Goal: Information Seeking & Learning: Find contact information

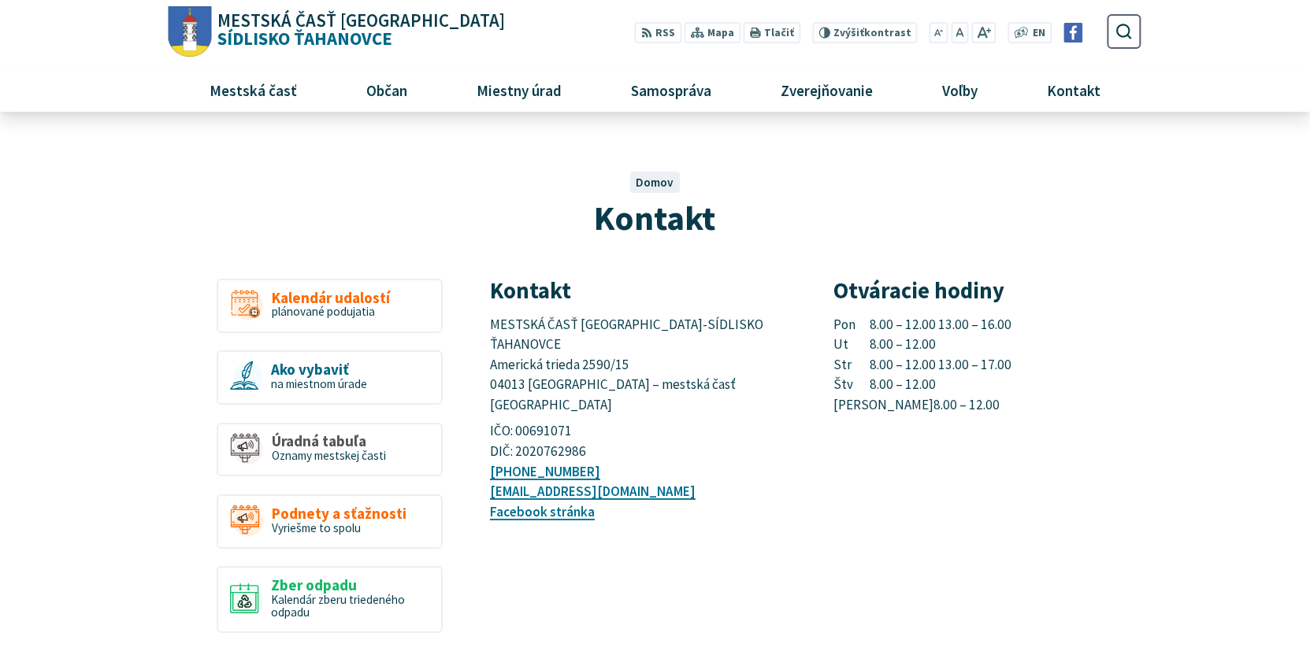
click at [602, 499] on div "Kontakt MESTSKÁ ČASŤ KOŠICE-SÍDLISKO ŤAHANOVCE Americká trieda 2590/15 04013 Ko…" at bounding box center [815, 413] width 650 height 268
click at [680, 421] on p "IČO: 00691071 DIČ: 2020762986" at bounding box center [643, 441] width 307 height 40
click at [1133, 223] on div "Kontakt Domov Kontakt" at bounding box center [655, 188] width 973 height 107
drag, startPoint x: 1111, startPoint y: 272, endPoint x: 1134, endPoint y: 213, distance: 64.1
click at [1111, 272] on div at bounding box center [655, 206] width 1021 height 143
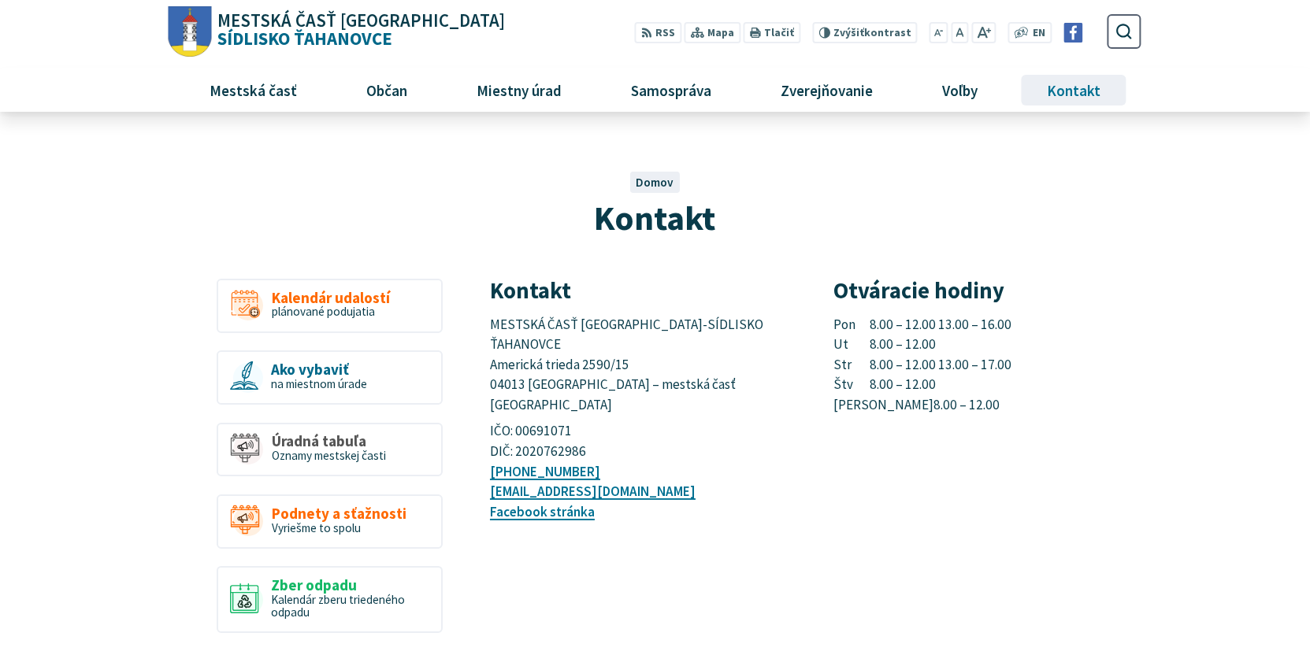
click at [1069, 93] on span "Kontakt" at bounding box center [1073, 90] width 65 height 43
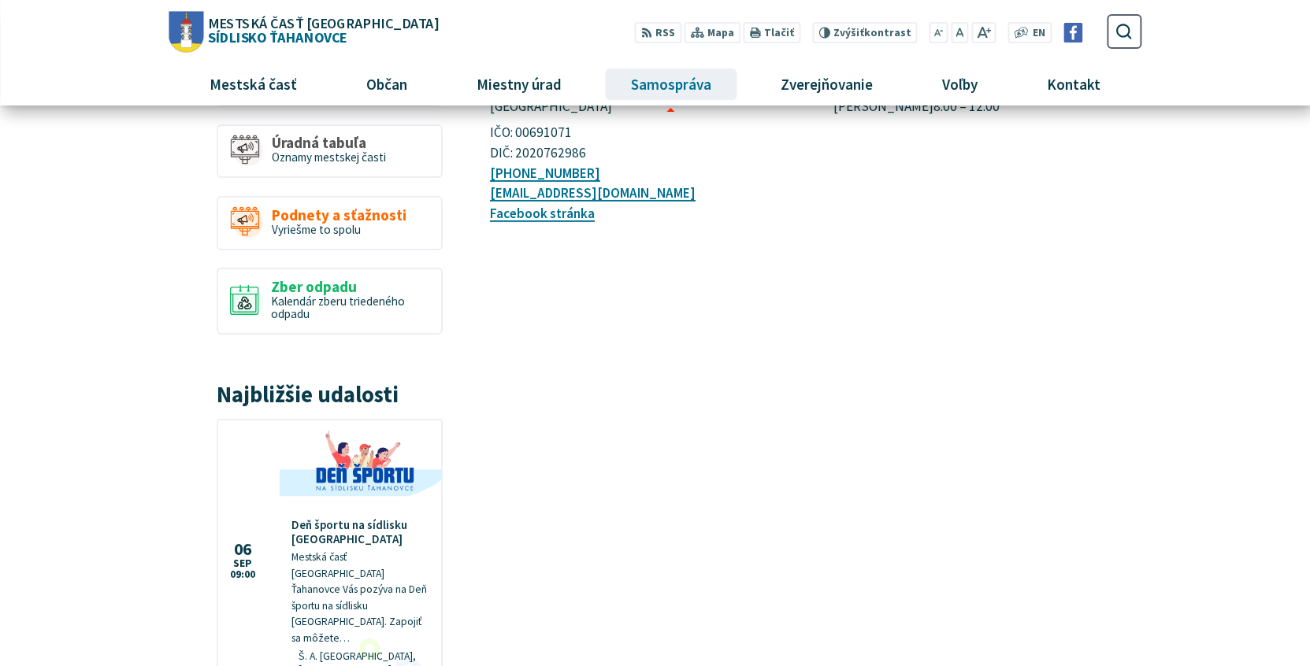
scroll to position [262, 0]
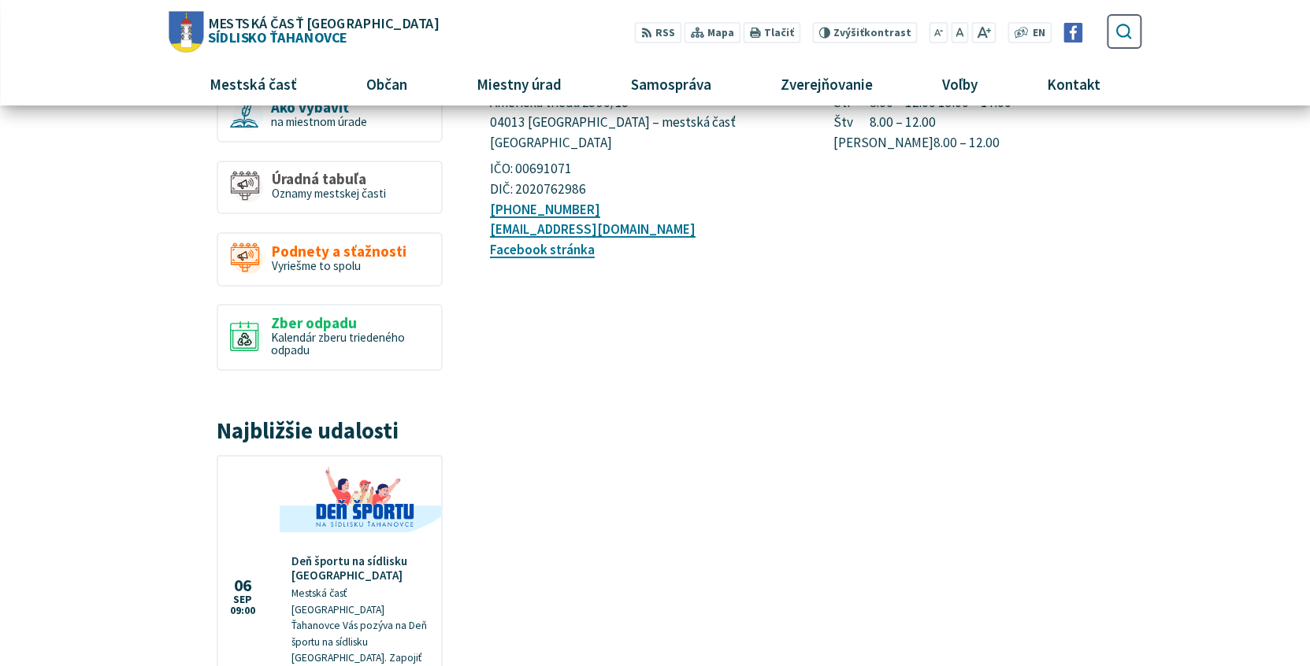
click at [1123, 29] on icon "submit" at bounding box center [1123, 31] width 18 height 18
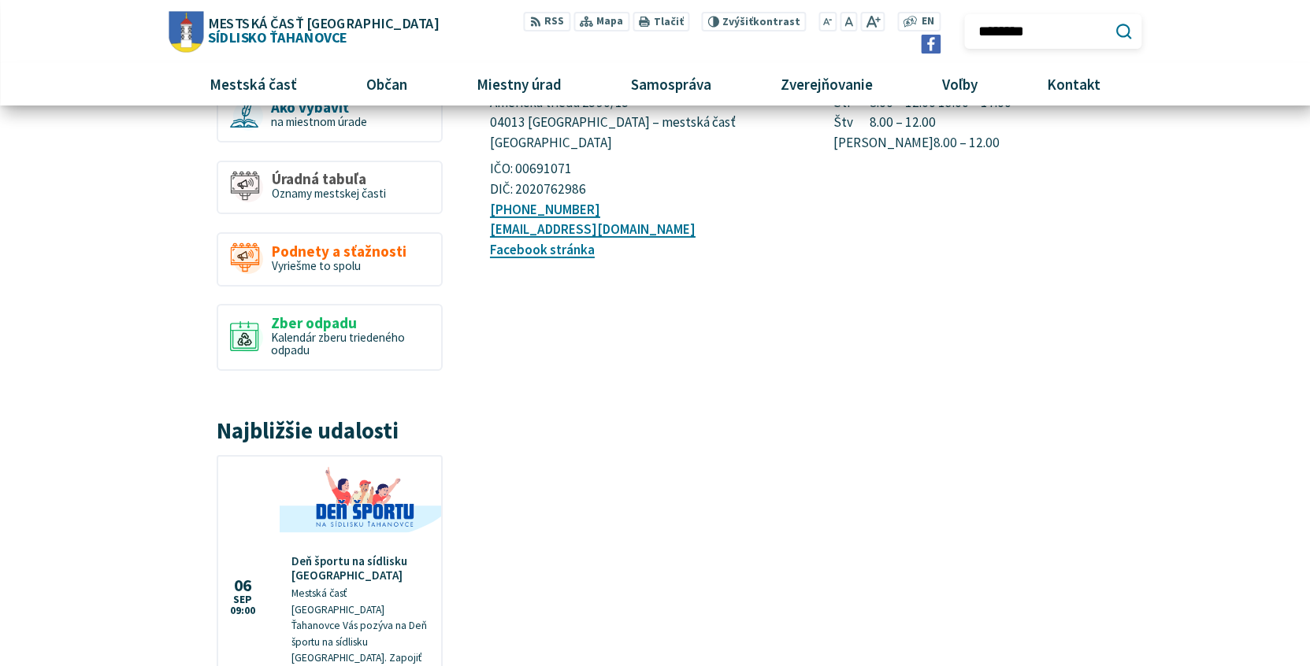
type input "********"
click at [1110, 18] on button "Odoslať vyhľadávací formulár" at bounding box center [1123, 31] width 27 height 27
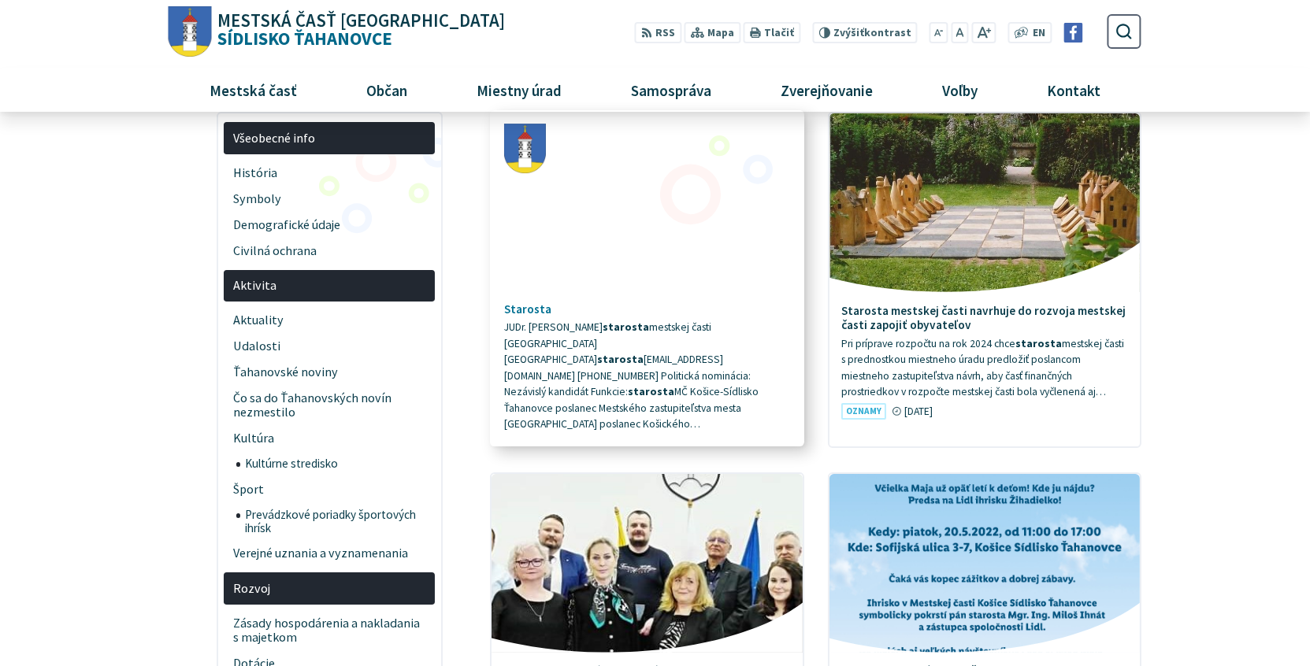
click at [612, 350] on span "JUDr. Ing. Miloš Ihnát starosta mestskej časti Košice-Sídlisko Ťahanovce staros…" at bounding box center [631, 375] width 254 height 110
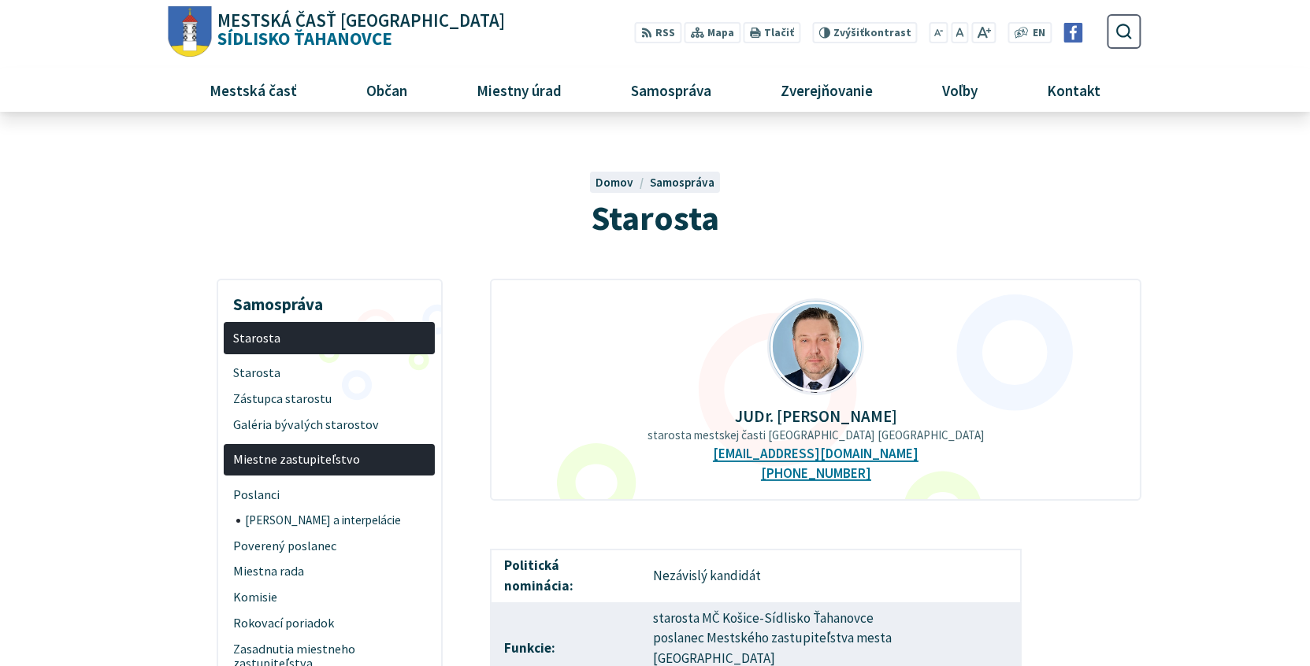
drag, startPoint x: 741, startPoint y: 420, endPoint x: 920, endPoint y: 417, distance: 178.8
click at [920, 417] on p "JUDr. Ing. Miloš Ihnát" at bounding box center [816, 416] width 600 height 18
copy p "JUDr. Ing. Miloš Ihnát"
drag, startPoint x: 737, startPoint y: 455, endPoint x: 895, endPoint y: 452, distance: 157.5
click at [895, 452] on div "JUDr. Ing. Miloš Ihnát starosta mestskej časti Košice-Sídlisko Ťahanovce staros…" at bounding box center [815, 390] width 650 height 222
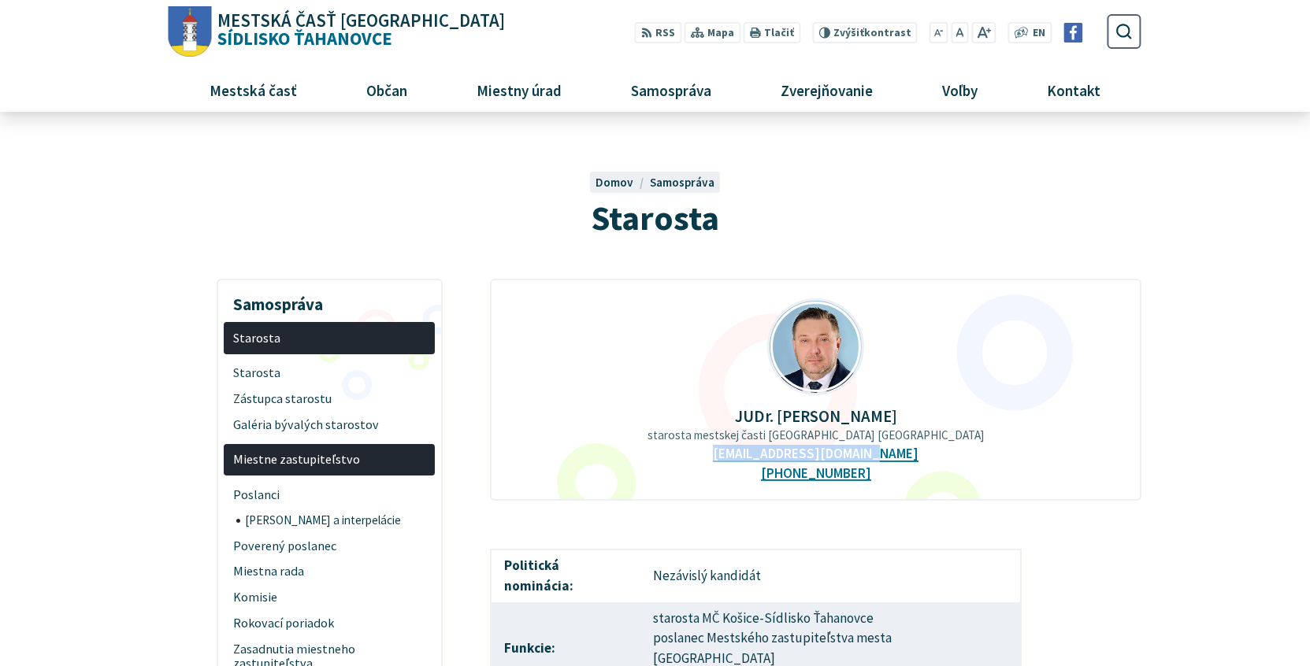
copy link "starostamc@tahanovce.sk"
drag, startPoint x: 759, startPoint y: 472, endPoint x: 876, endPoint y: 471, distance: 116.5
click at [876, 471] on div "JUDr. Ing. Miloš Ihnát starosta mestskej časti Košice-Sídlisko Ťahanovce staros…" at bounding box center [815, 390] width 650 height 222
click at [895, 479] on div "JUDr. Ing. Miloš Ihnát starosta mestskej časti Košice-Sídlisko Ťahanovce staros…" at bounding box center [815, 390] width 650 height 222
click at [875, 476] on div "JUDr. Ing. Miloš Ihnát starosta mestskej časti Košice-Sídlisko Ťahanovce staros…" at bounding box center [815, 390] width 650 height 222
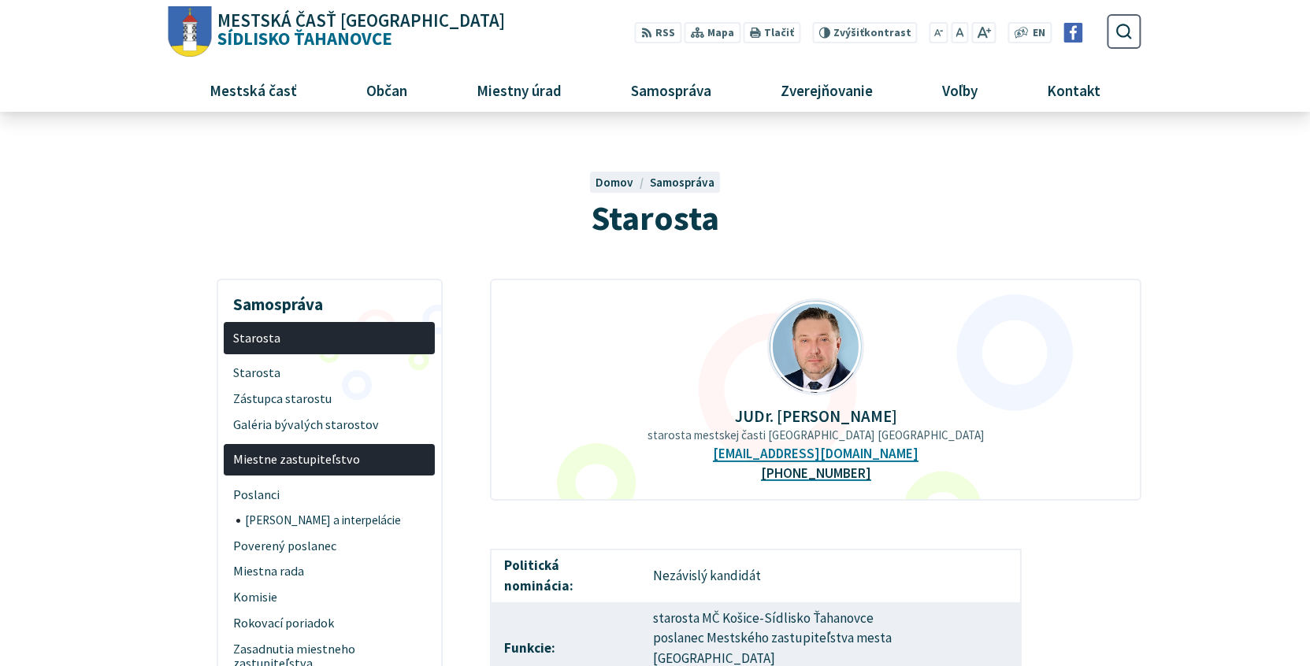
drag, startPoint x: 876, startPoint y: 476, endPoint x: 798, endPoint y: 476, distance: 78.0
click at [798, 476] on div "JUDr. Ing. Miloš Ihnát starosta mestskej časti Košice-Sídlisko Ťahanovce staros…" at bounding box center [815, 390] width 650 height 222
copy link "917 271 196"
